Goal: Information Seeking & Learning: Check status

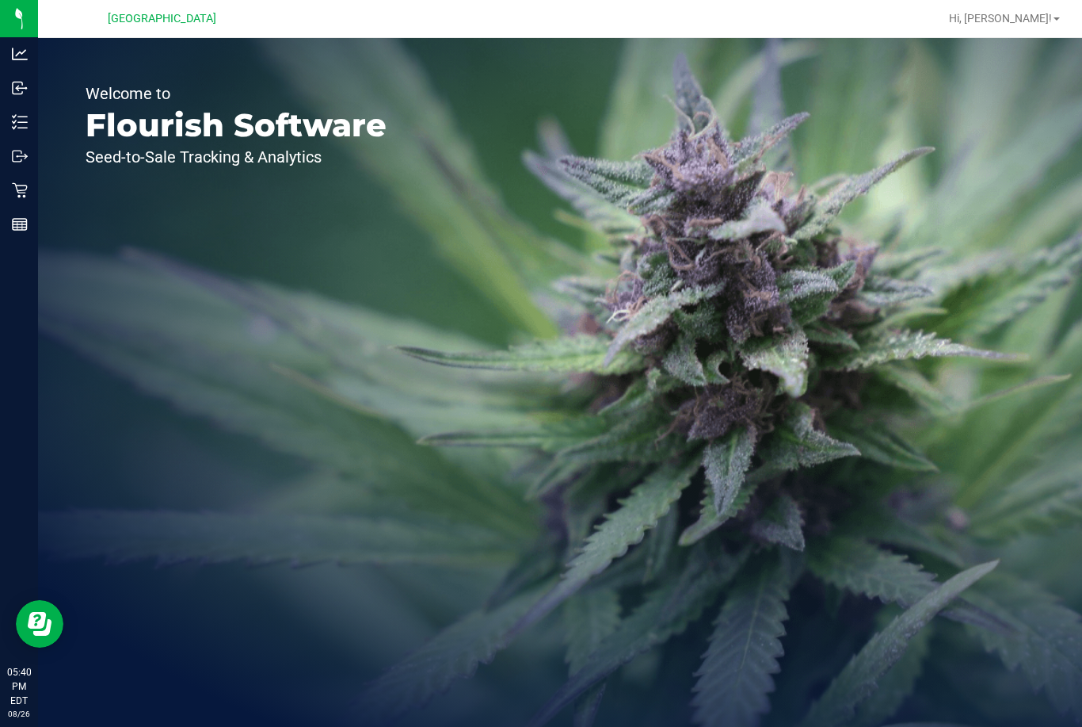
click at [21, 192] on icon at bounding box center [20, 190] width 16 height 16
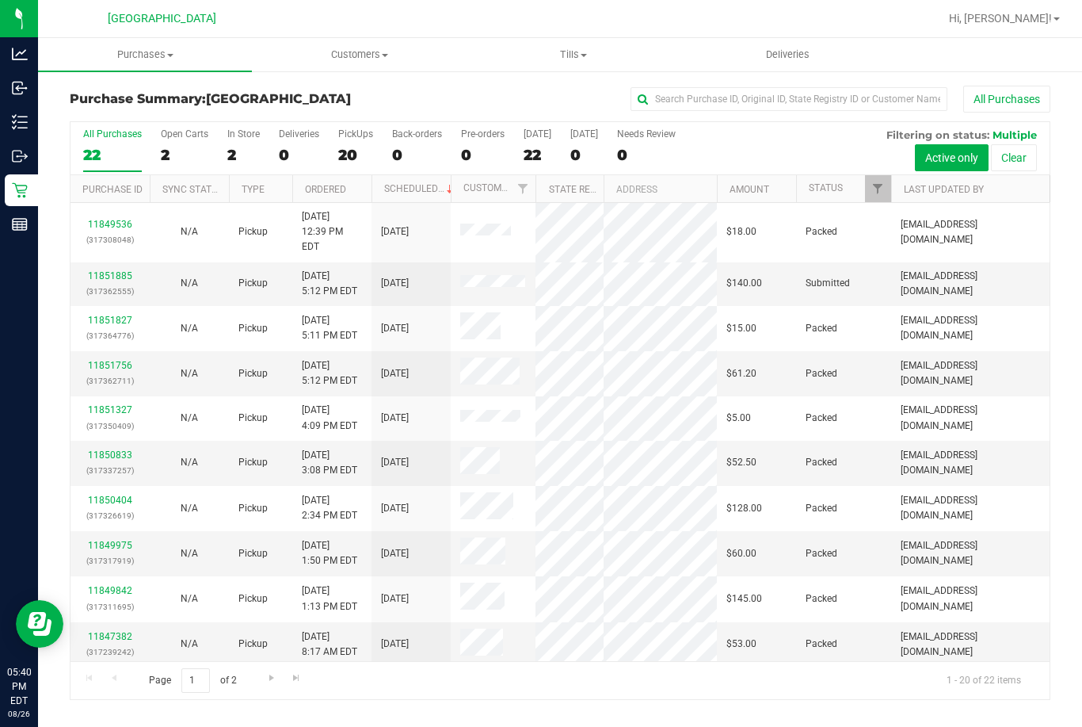
click at [361, 94] on h3 "Purchase Summary: [GEOGRAPHIC_DATA]" at bounding box center [233, 99] width 327 height 14
click at [161, 53] on span "Purchases" at bounding box center [145, 55] width 214 height 14
click at [123, 109] on span "Fulfillment" at bounding box center [87, 114] width 98 height 13
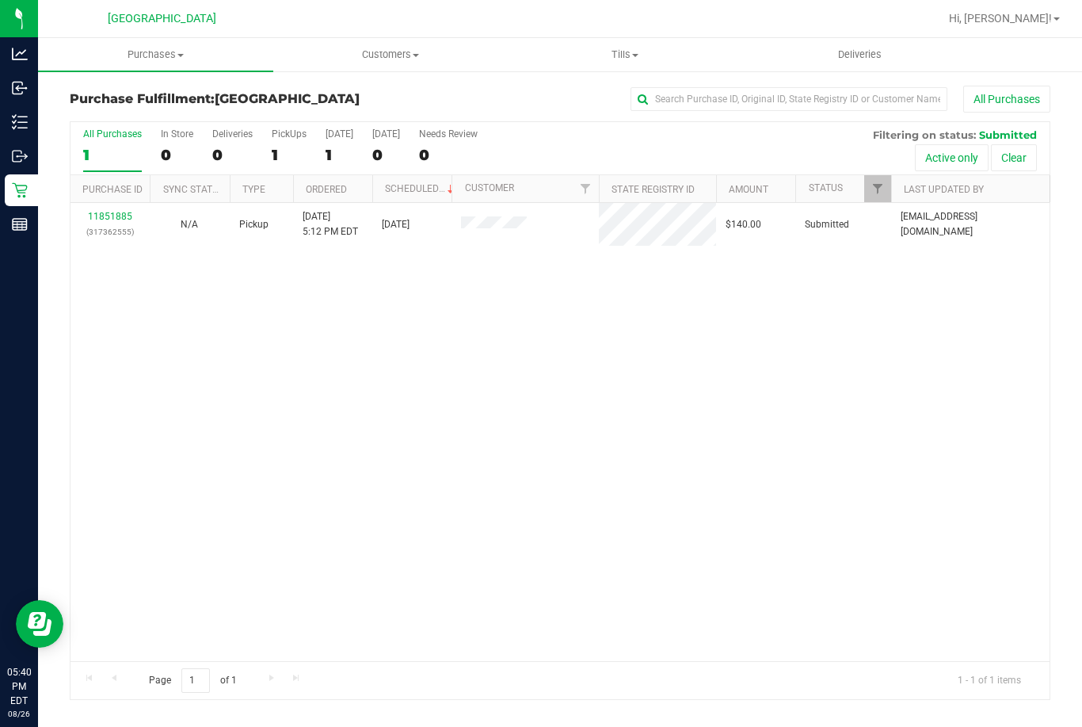
click at [632, 60] on span "Tills" at bounding box center [626, 55] width 234 height 14
click at [574, 91] on span "Manage tills" at bounding box center [561, 95] width 107 height 13
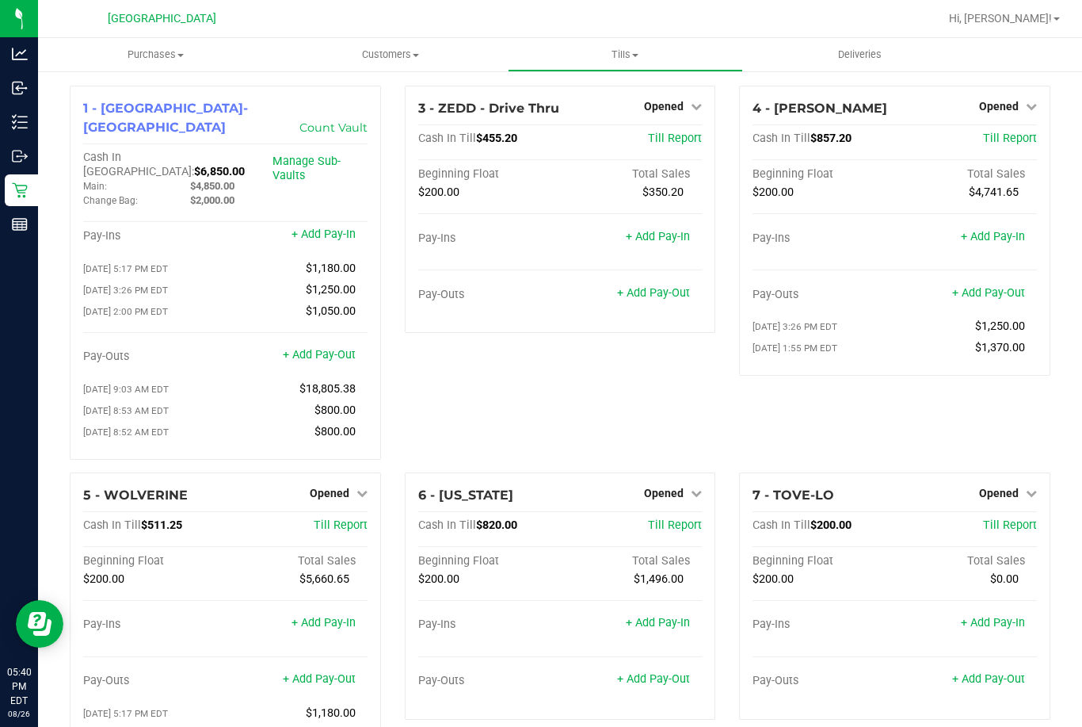
click at [21, 222] on line at bounding box center [20, 222] width 14 height 0
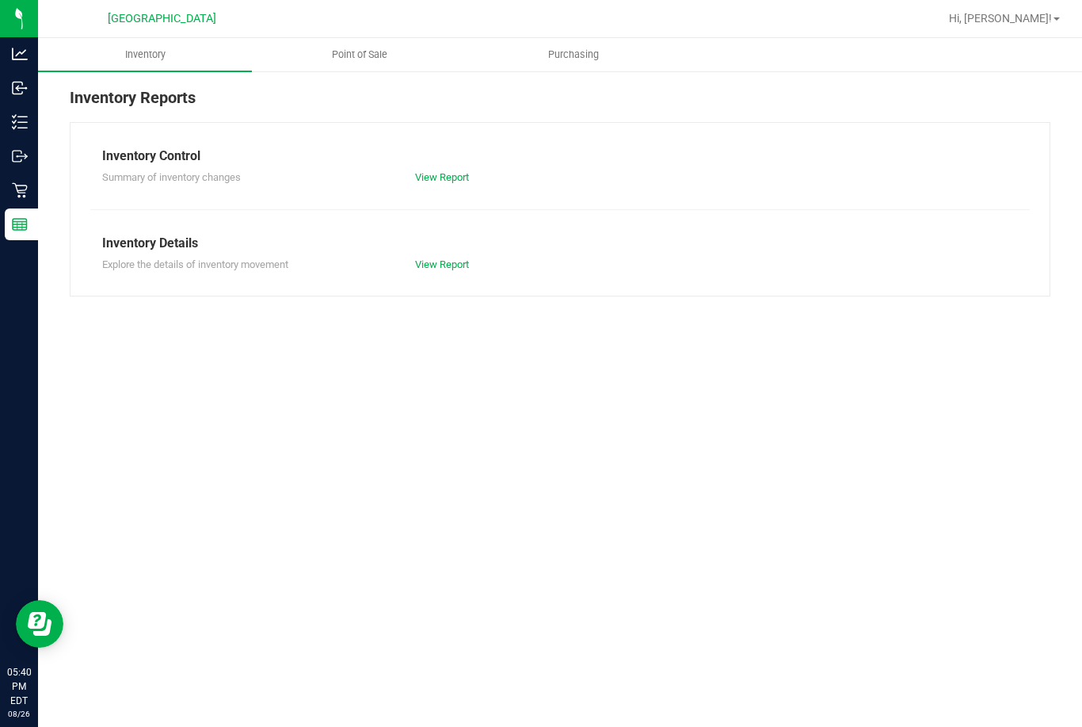
click at [361, 55] on span "Point of Sale" at bounding box center [360, 55] width 98 height 14
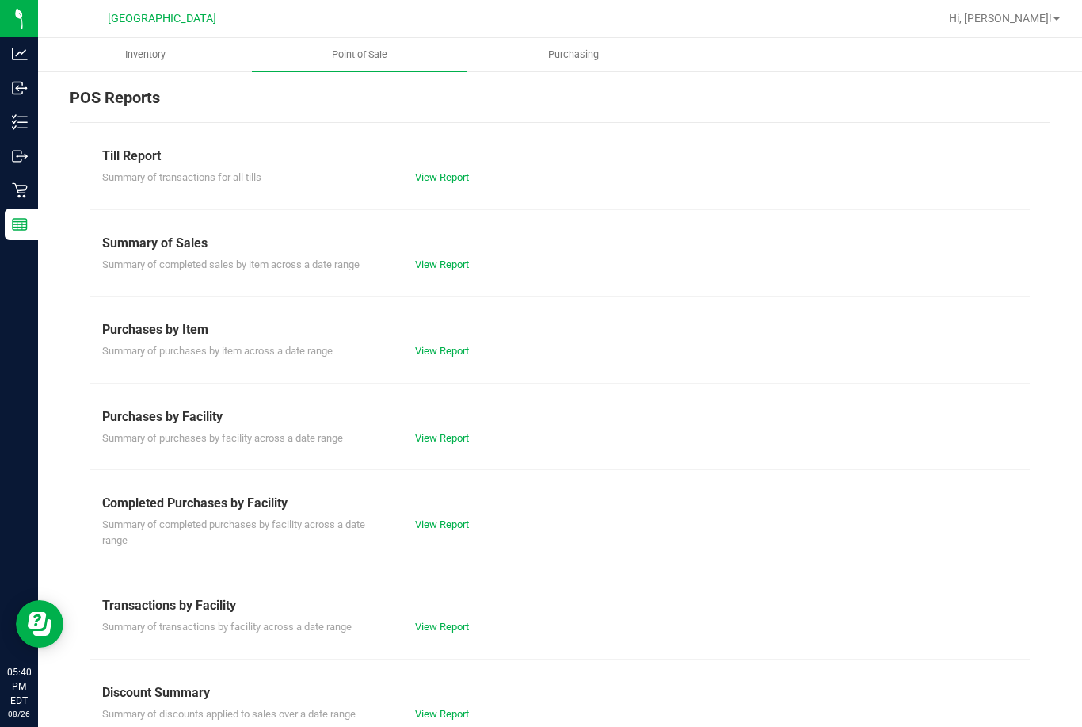
click at [444, 624] on link "View Report" at bounding box center [442, 626] width 54 height 12
